Goal: Transaction & Acquisition: Purchase product/service

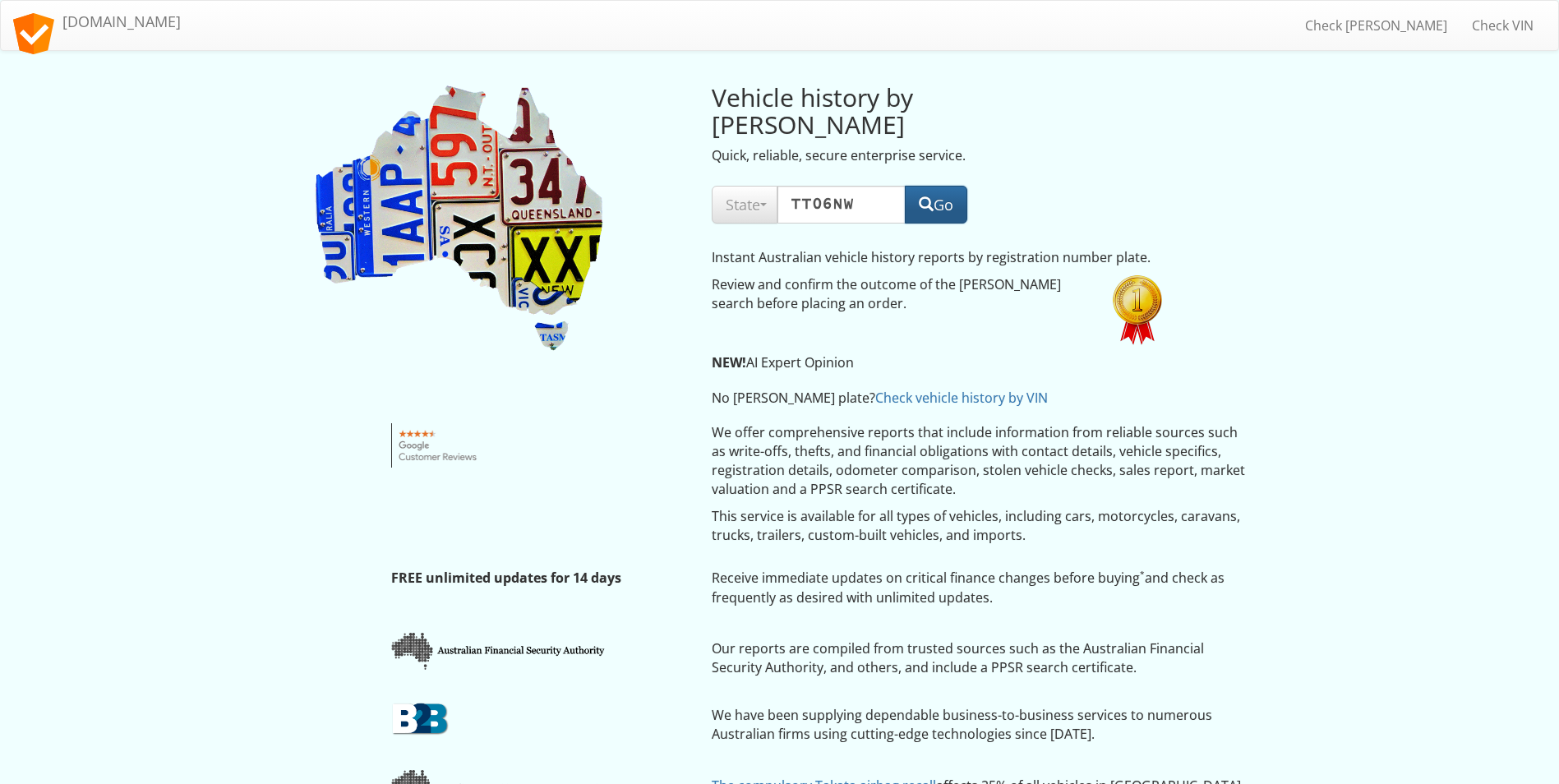
select select "[GEOGRAPHIC_DATA]"
click at [930, 196] on span "button" at bounding box center [933, 204] width 15 height 15
click at [942, 186] on button "Go" at bounding box center [942, 204] width 62 height 37
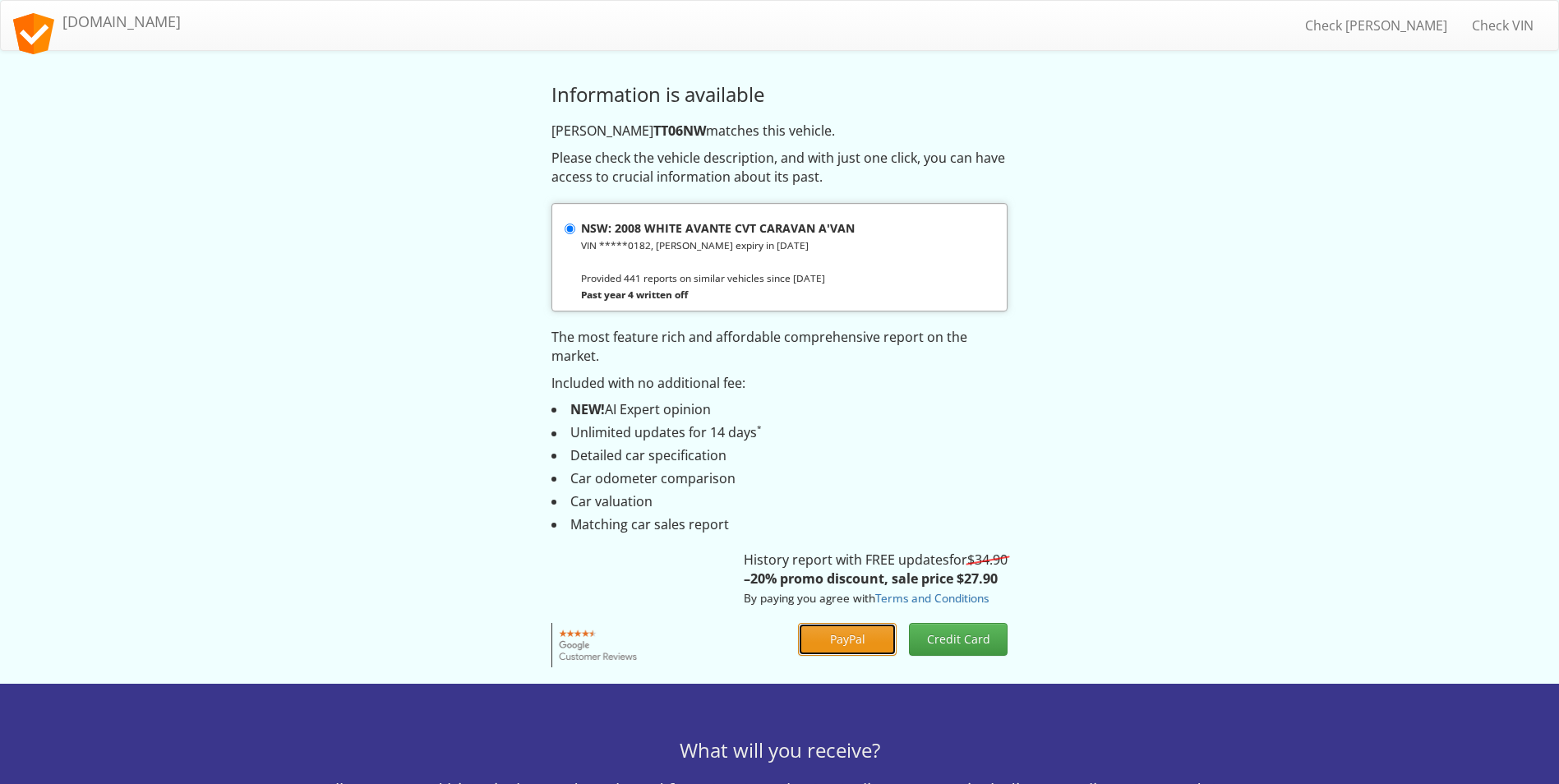
click at [831, 638] on button "PayPal" at bounding box center [847, 638] width 98 height 32
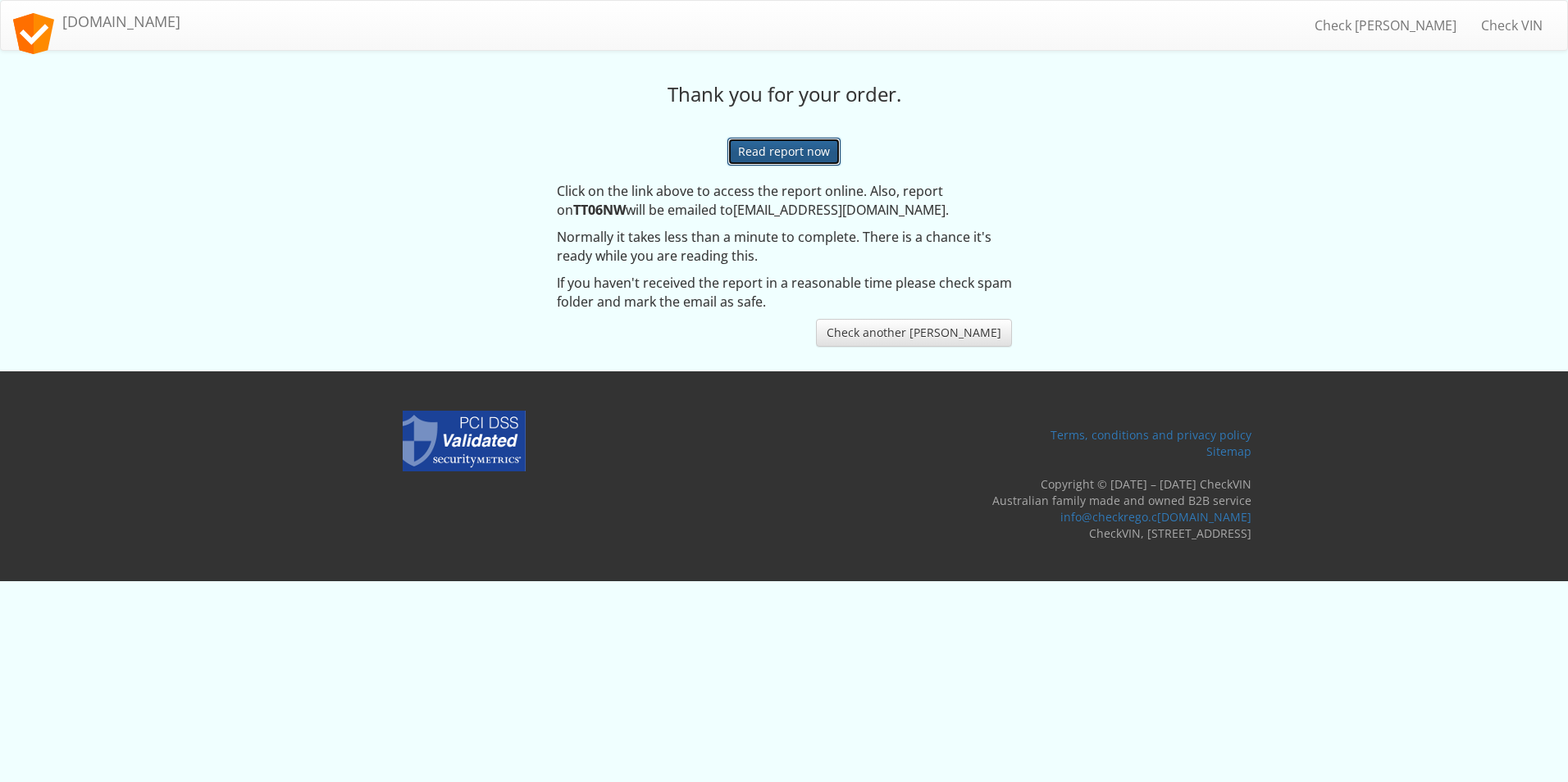
click at [785, 145] on link "Read report now" at bounding box center [784, 152] width 113 height 28
